Goal: Transaction & Acquisition: Purchase product/service

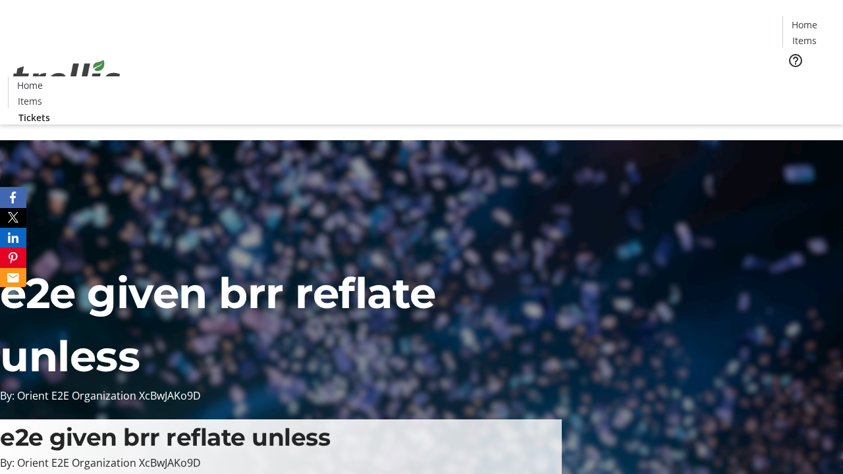
click at [792, 76] on span "Tickets" at bounding box center [808, 83] width 32 height 14
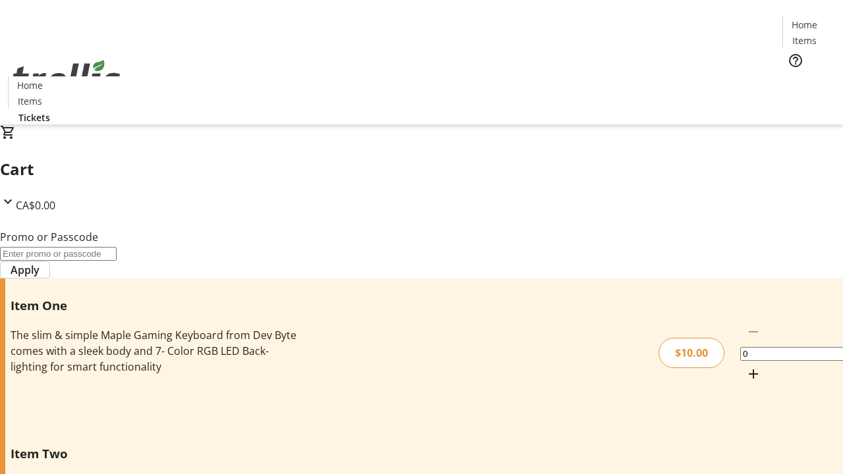
click at [745, 366] on mat-icon "Increment by one" at bounding box center [753, 374] width 16 height 16
type input "1"
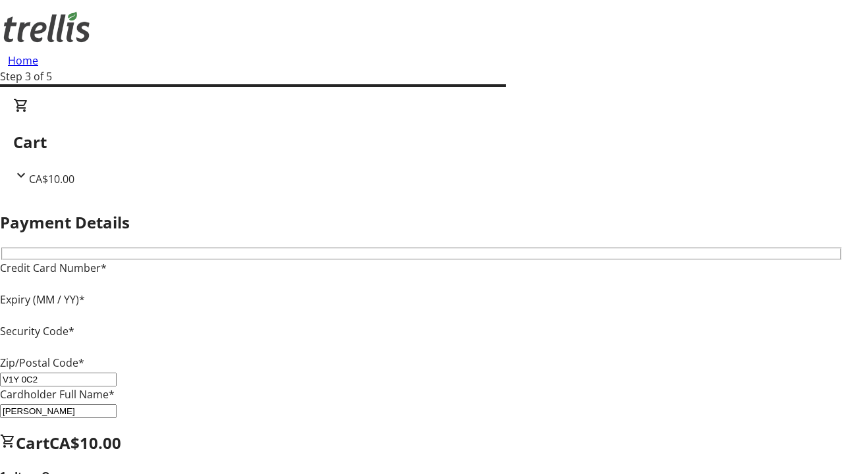
type input "V1Y 0C2"
